Goal: Information Seeking & Learning: Learn about a topic

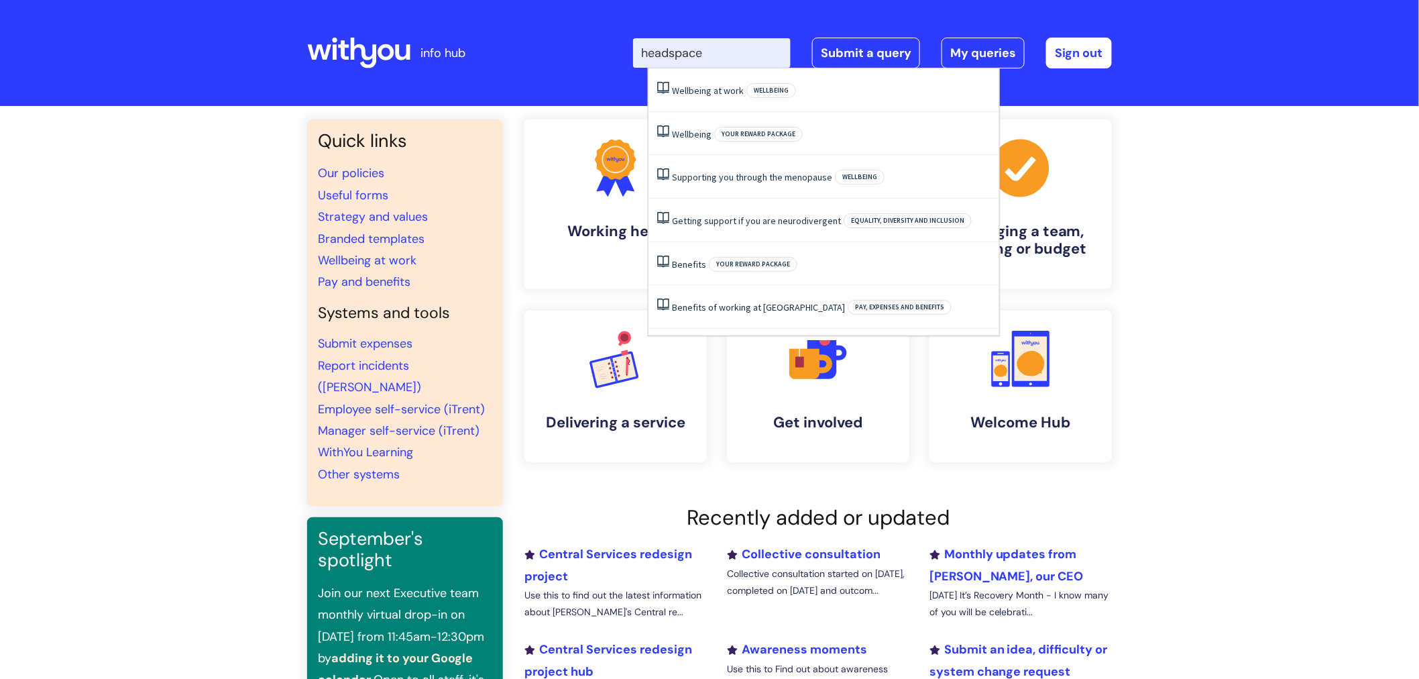
type input "headspace"
click button "Search" at bounding box center [0, 0] width 0 height 0
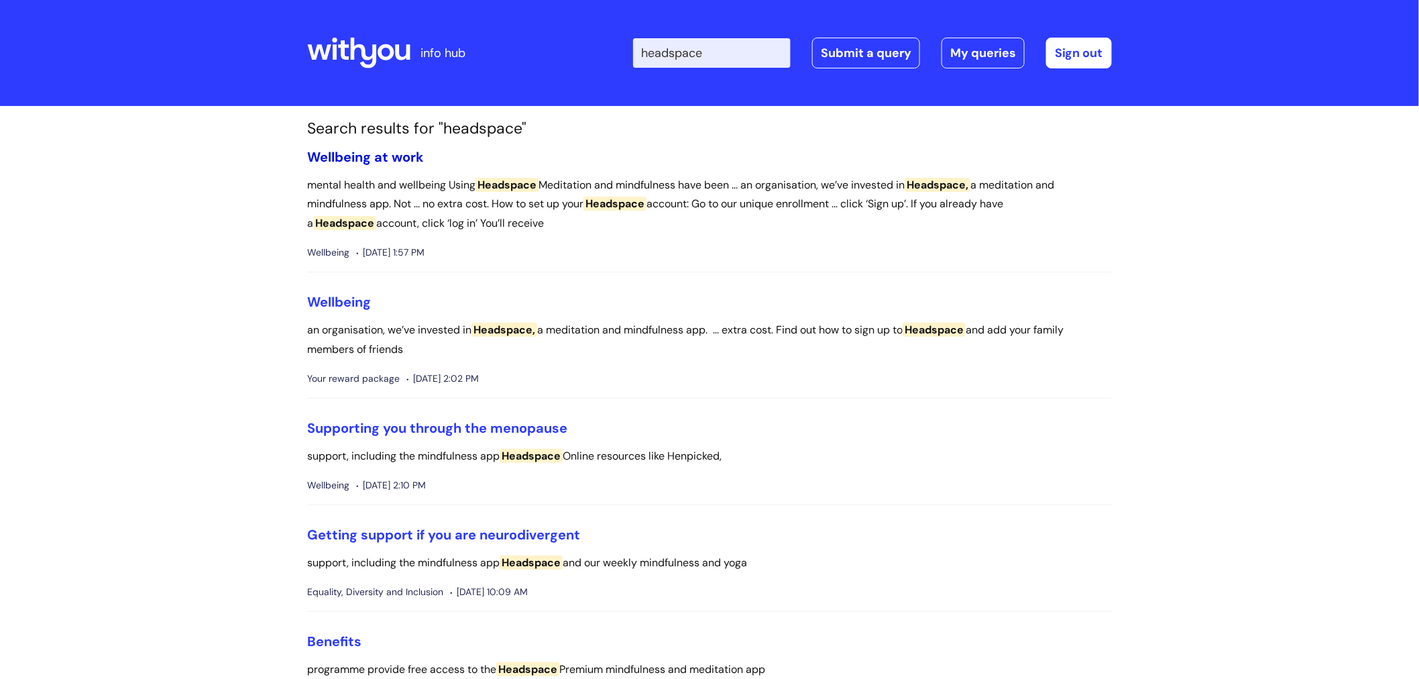
click at [392, 161] on link "Wellbeing at work" at bounding box center [365, 156] width 117 height 17
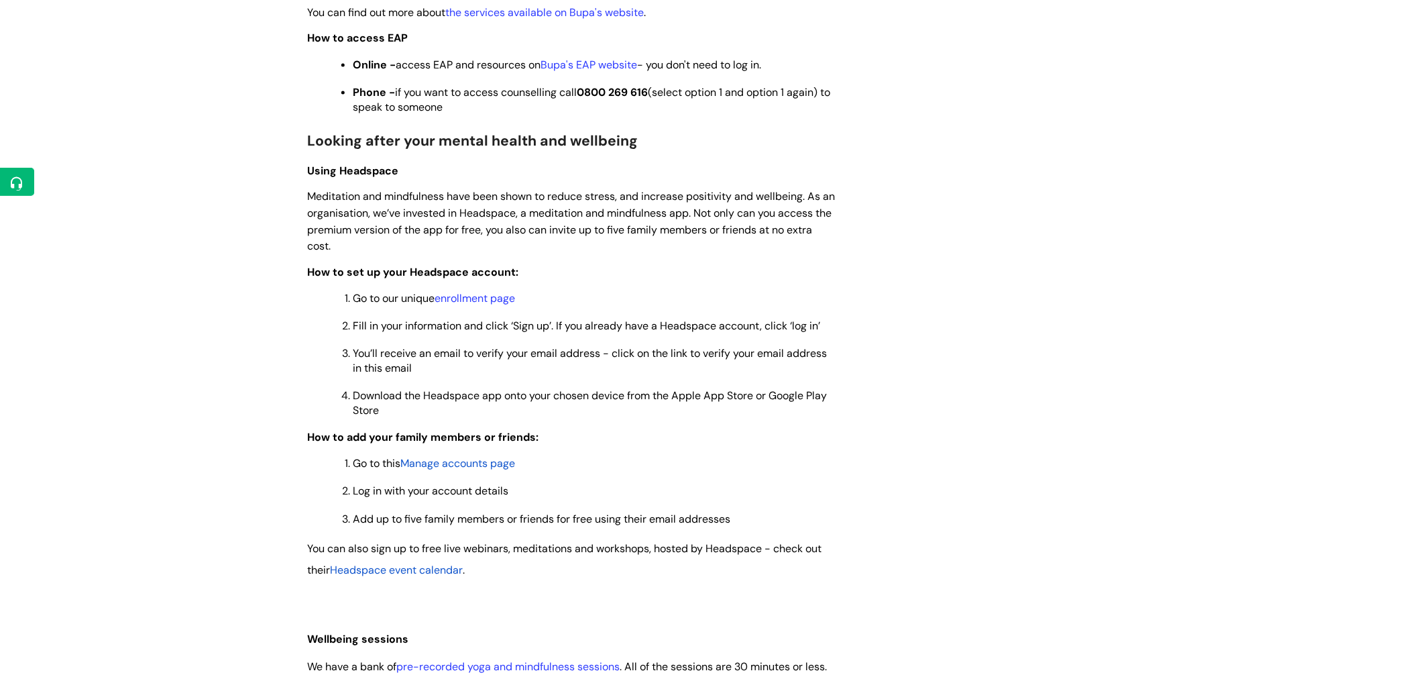
scroll to position [968, 0]
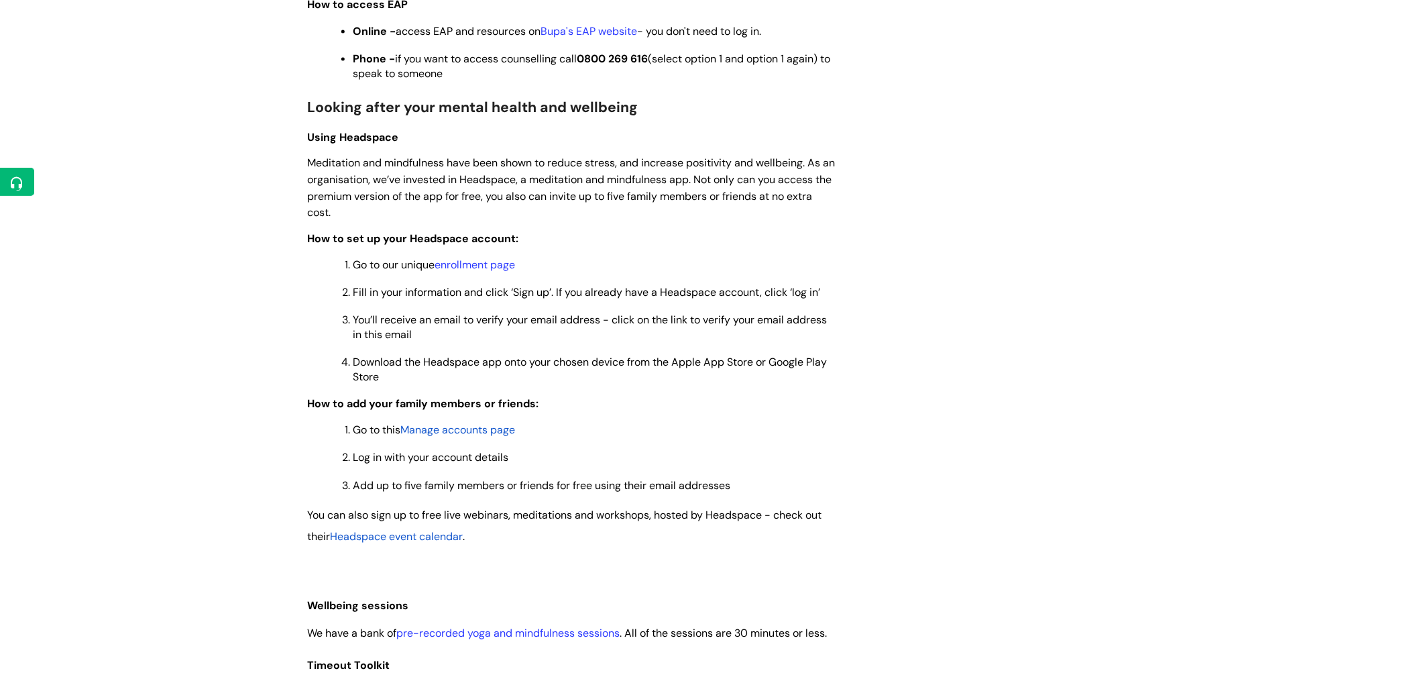
click at [1033, 538] on div "Wellbeing at work Modified on: Thu, 7 Aug, 2025 at 2:05 PM Use this when you wa…" at bounding box center [709, 394] width 825 height 2390
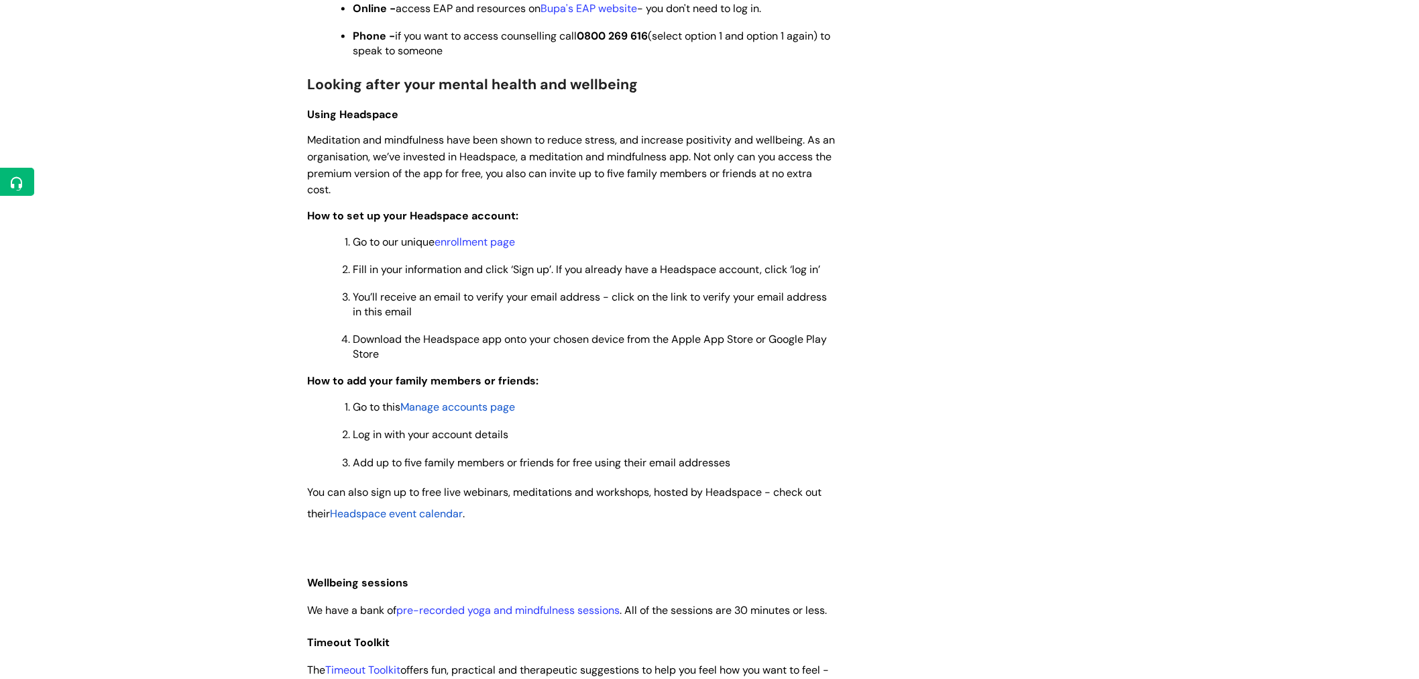
scroll to position [992, 0]
